Goal: Book appointment/travel/reservation

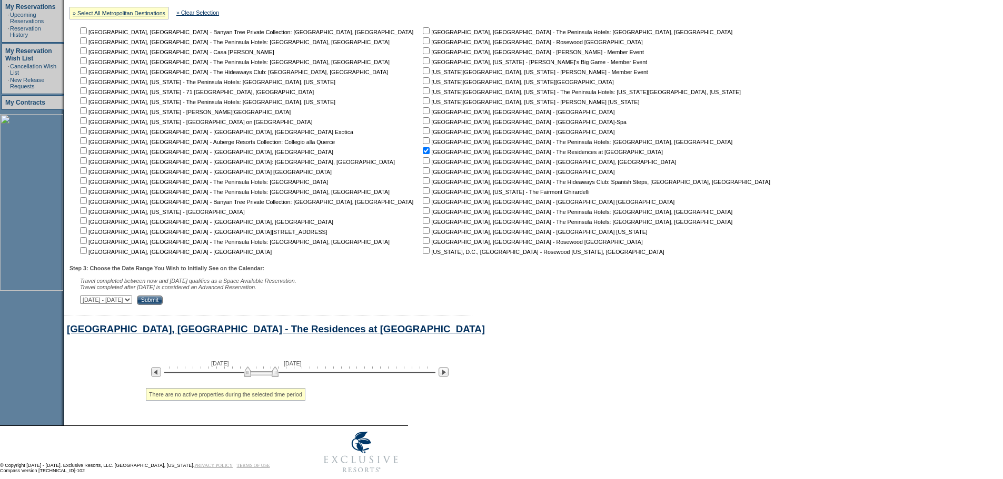
scroll to position [218, 0]
click at [423, 153] on input "checkbox" at bounding box center [426, 151] width 7 height 7
checkbox input "false"
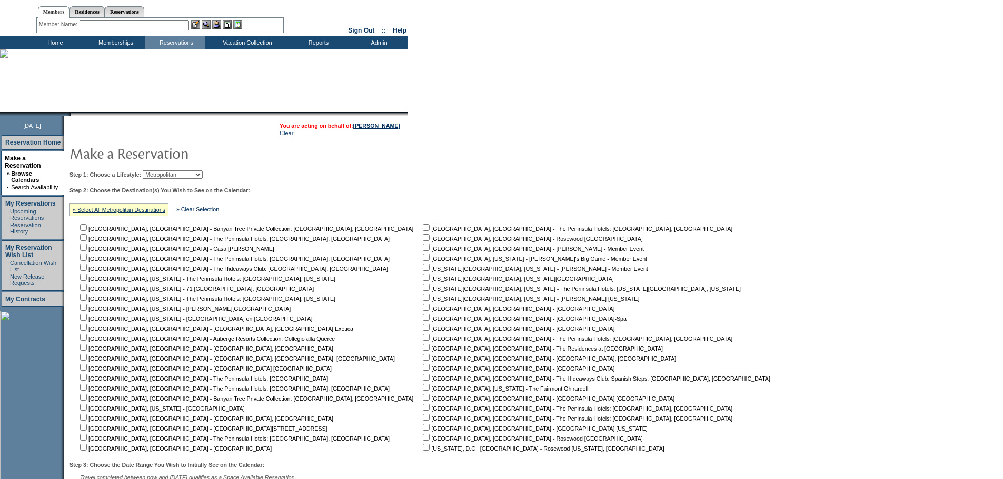
scroll to position [1, 0]
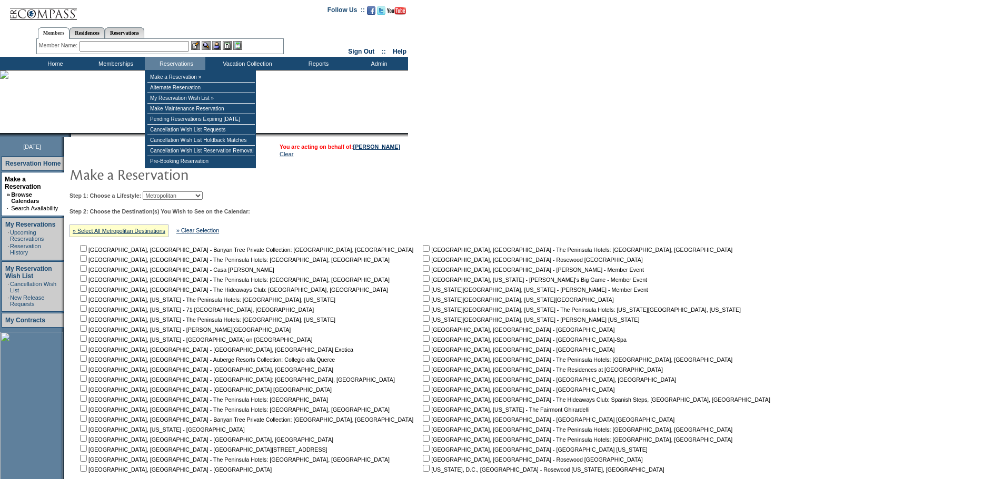
click at [188, 194] on select "Beach Leisure Metropolitan Mountain OIAL for Adventure OIAL for Couples OIAL fo…" at bounding box center [173, 196] width 60 height 8
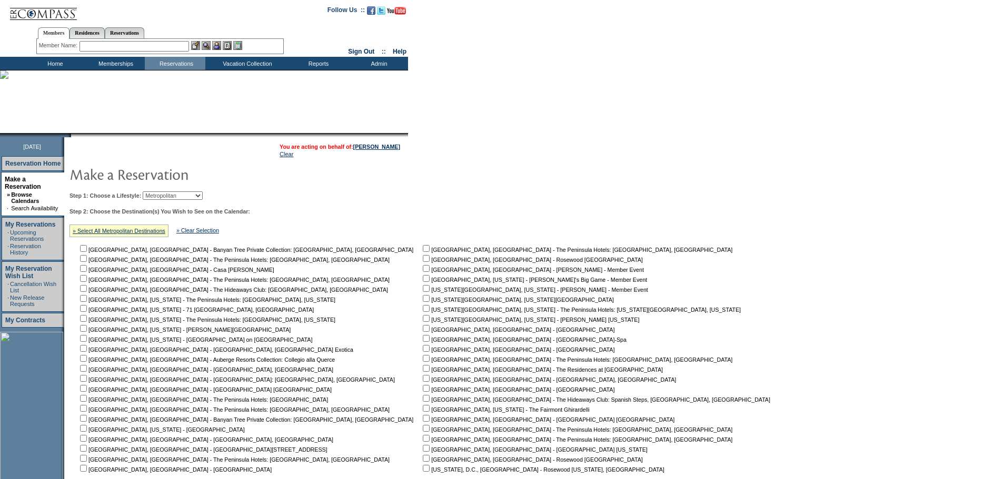
click at [161, 193] on select "Beach Leisure Metropolitan Mountain OIAL for Adventure OIAL for Couples OIAL fo…" at bounding box center [173, 196] width 60 height 8
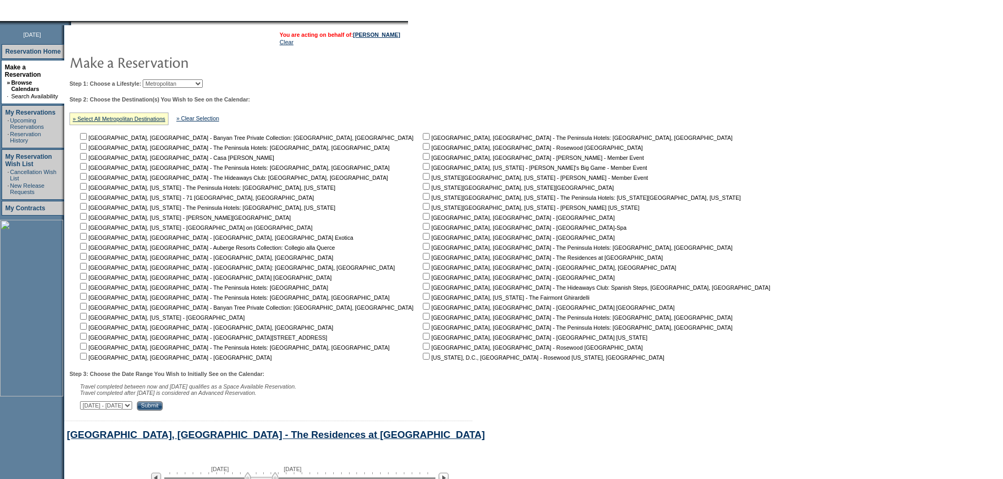
scroll to position [103, 0]
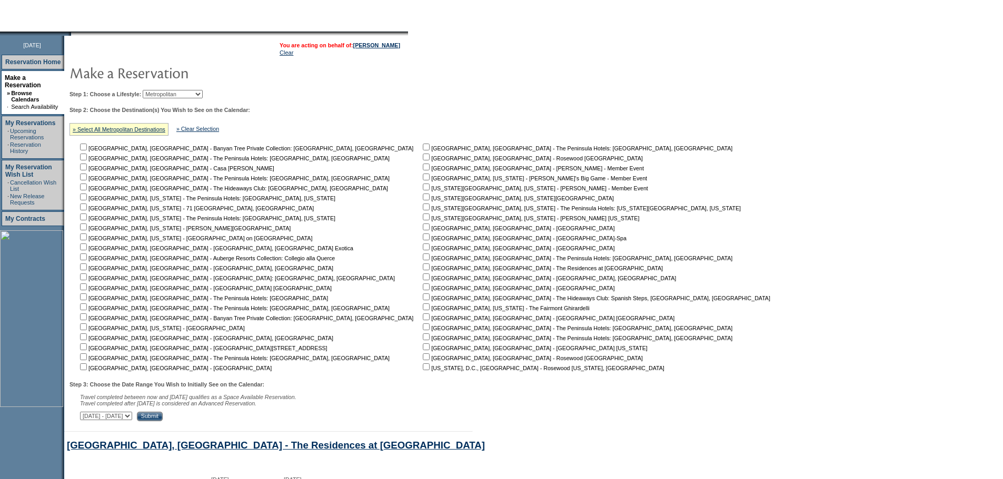
click at [174, 98] on select "Beach Leisure Metropolitan Mountain OIAL for Adventure OIAL for Couples OIAL fo…" at bounding box center [173, 94] width 60 height 8
click at [161, 91] on select "Beach Leisure Metropolitan Mountain OIAL for Adventure OIAL for Couples OIAL fo…" at bounding box center [173, 94] width 60 height 8
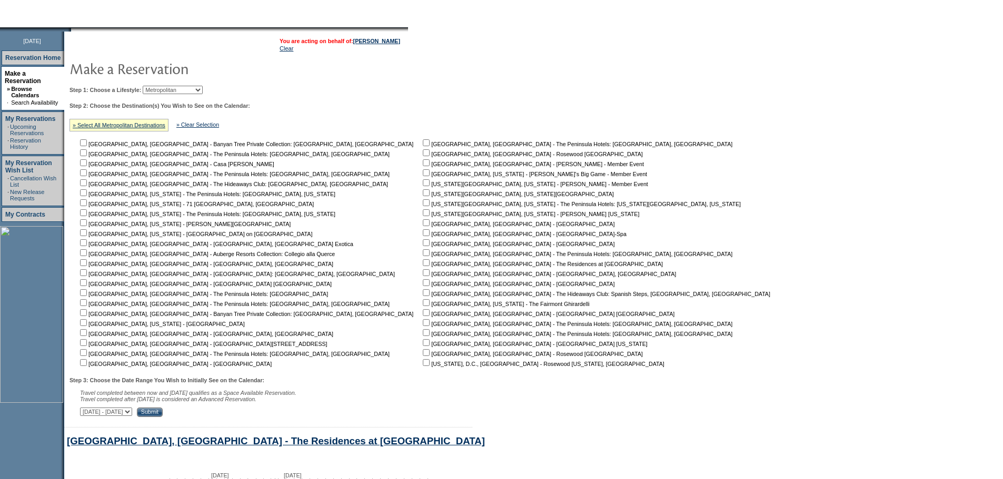
scroll to position [105, 0]
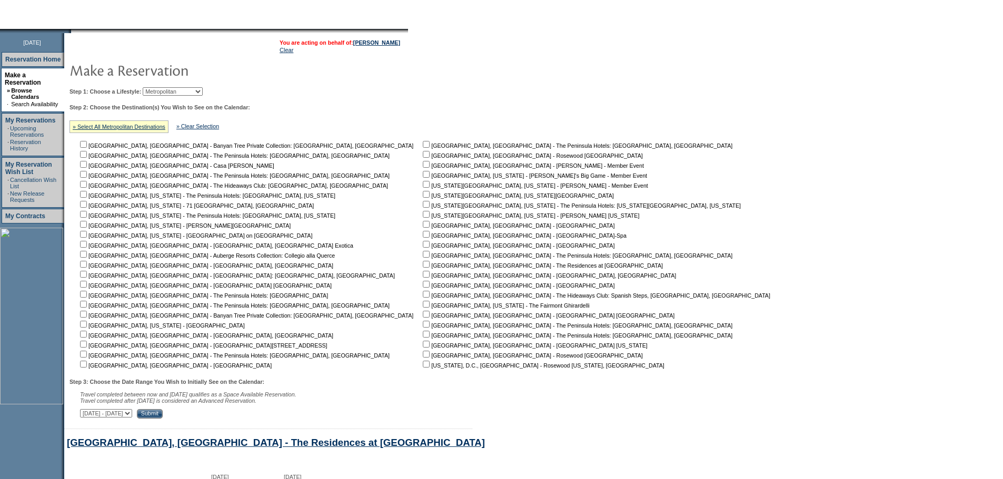
click at [423, 358] on input "checkbox" at bounding box center [426, 354] width 7 height 7
checkbox input "true"
click at [231, 422] on table "You are acting on behalf of: [PERSON_NAME] Clear Step 1: Choose a Lifestyle: Be…" at bounding box center [422, 227] width 716 height 388
click at [163, 419] on input "Submit" at bounding box center [150, 413] width 26 height 9
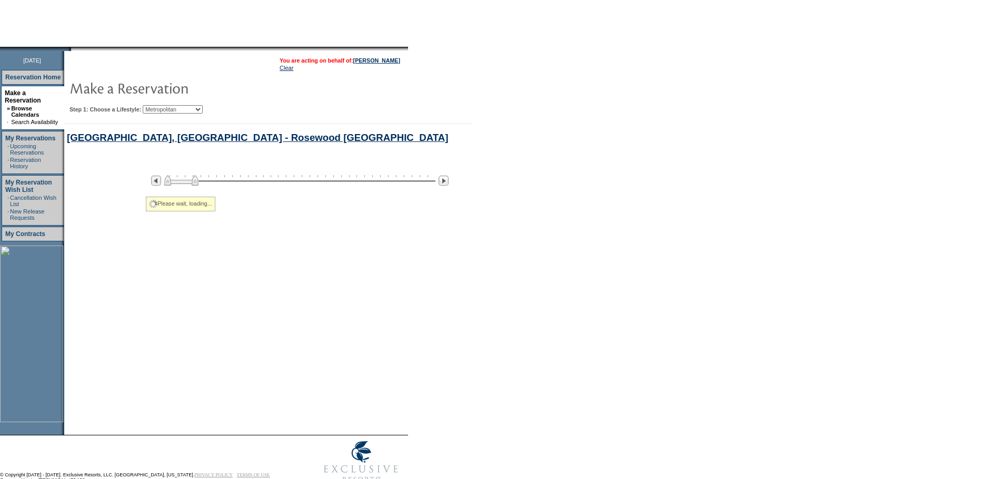
select select "Metropolitan"
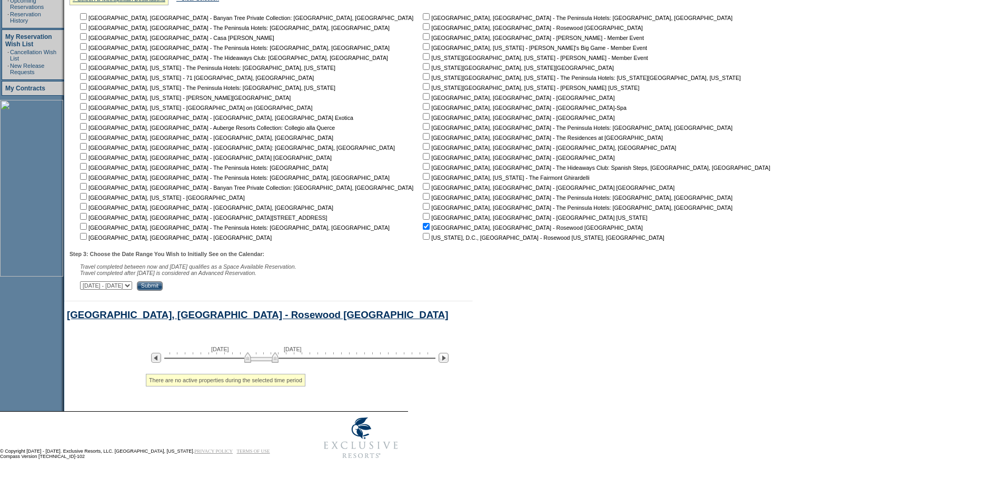
scroll to position [245, 0]
drag, startPoint x: 266, startPoint y: 356, endPoint x: 256, endPoint y: 358, distance: 10.3
click at [256, 358] on img at bounding box center [256, 358] width 34 height 11
drag, startPoint x: 254, startPoint y: 357, endPoint x: 241, endPoint y: 358, distance: 13.2
click at [241, 358] on img at bounding box center [236, 358] width 34 height 11
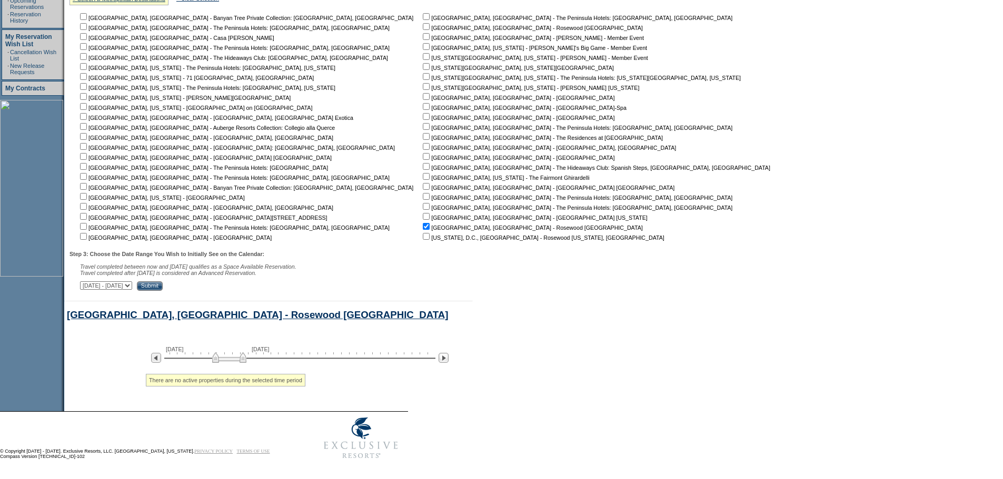
drag, startPoint x: 239, startPoint y: 357, endPoint x: 225, endPoint y: 361, distance: 15.3
click at [225, 361] on div "February 12, 2026 March 29, 2026 » Apply these dates to all the calendars on th…" at bounding box center [422, 352] width 716 height 24
drag, startPoint x: 225, startPoint y: 355, endPoint x: 218, endPoint y: 357, distance: 7.2
click at [218, 357] on img at bounding box center [216, 358] width 34 height 11
drag, startPoint x: 216, startPoint y: 354, endPoint x: 203, endPoint y: 352, distance: 13.3
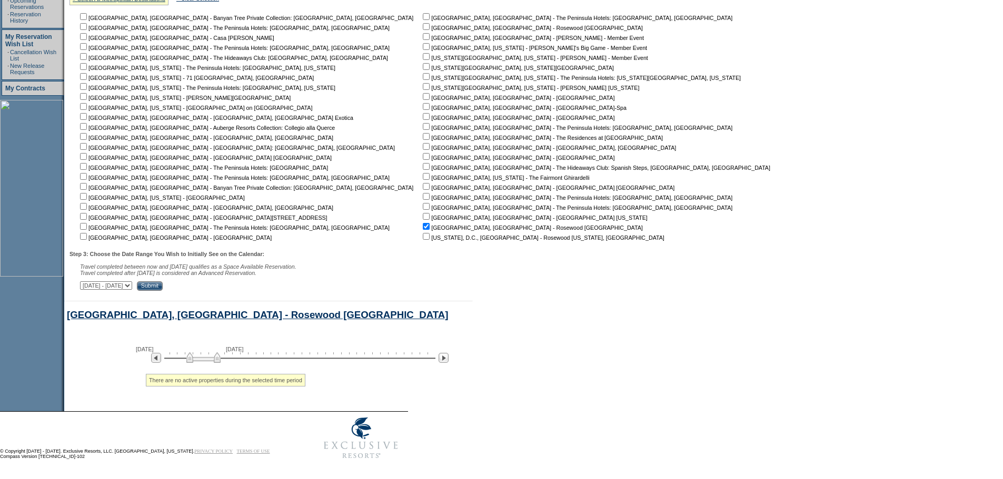
click at [203, 353] on img at bounding box center [203, 358] width 34 height 11
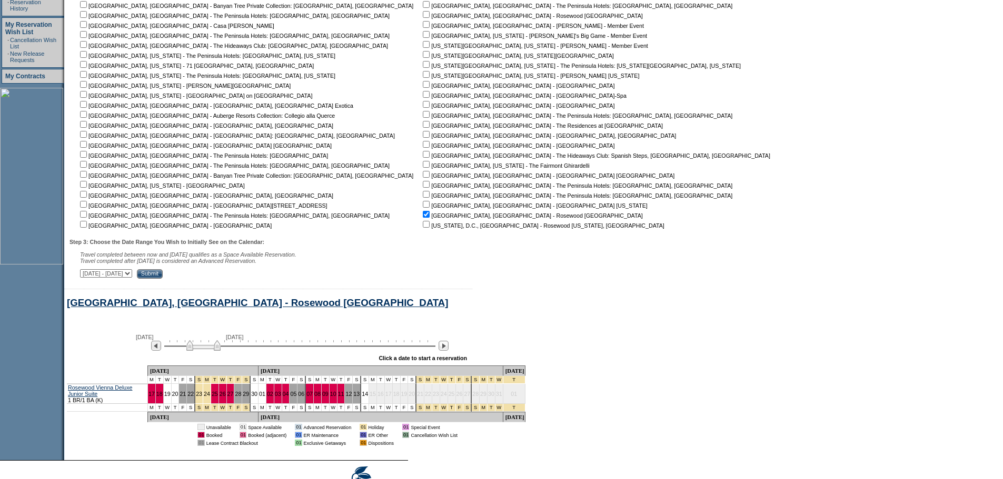
click at [132, 277] on select "September 2, 2025 - October 17, 2025 October 18, 2025 - December 1, 2025 Decemb…" at bounding box center [106, 273] width 52 height 8
click at [132, 278] on select "September 2, 2025 - October 17, 2025 October 18, 2025 - December 1, 2025 Decemb…" at bounding box center [106, 273] width 52 height 8
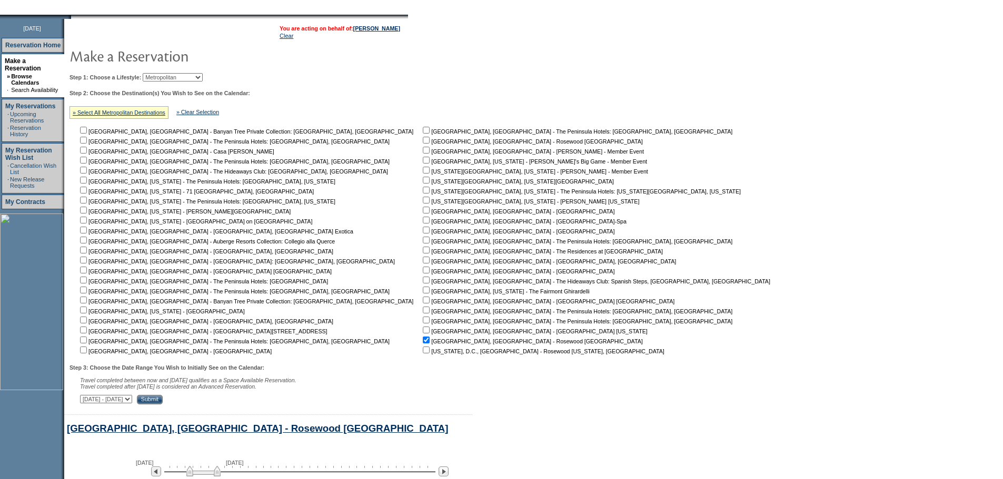
scroll to position [120, 0]
click at [87, 331] on input "checkbox" at bounding box center [83, 329] width 7 height 7
checkbox input "true"
click at [423, 342] on input "checkbox" at bounding box center [426, 339] width 7 height 7
checkbox input "false"
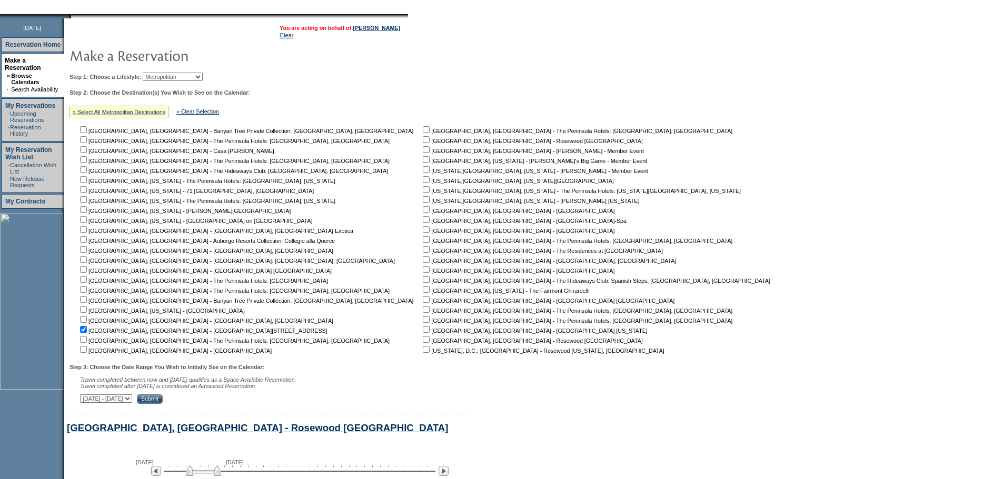
click at [87, 320] on input "checkbox" at bounding box center [83, 319] width 7 height 7
checkbox input "true"
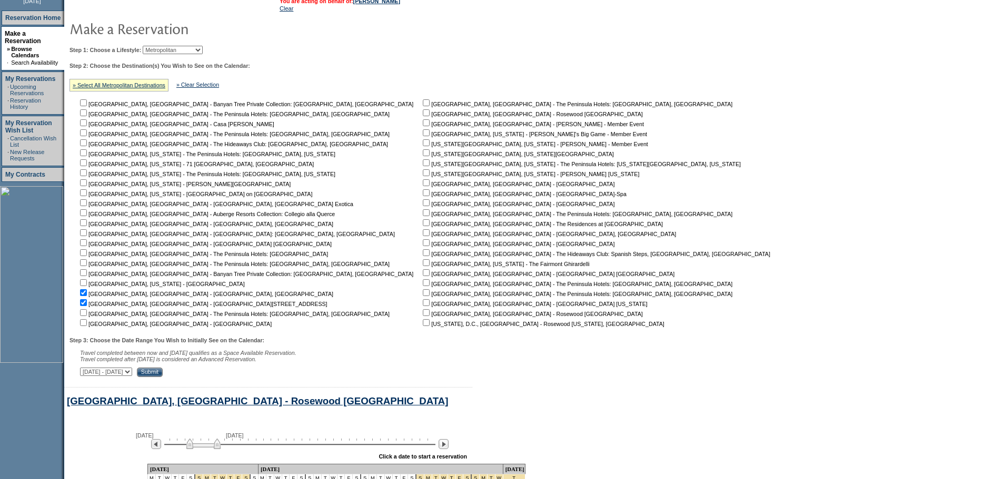
scroll to position [146, 0]
click at [421, 248] on nobr "[GEOGRAPHIC_DATA], [GEOGRAPHIC_DATA] - [GEOGRAPHIC_DATA]" at bounding box center [518, 245] width 194 height 6
click at [423, 246] on input "checkbox" at bounding box center [426, 243] width 7 height 7
checkbox input "true"
click at [163, 376] on input "Submit" at bounding box center [150, 372] width 26 height 9
